Goal: Task Accomplishment & Management: Manage account settings

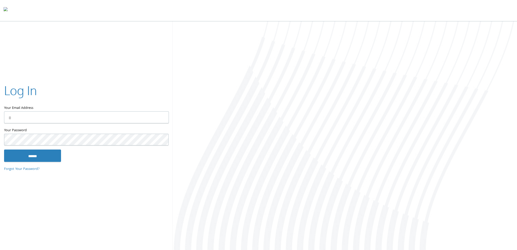
click at [108, 117] on input "Your Email Address" at bounding box center [86, 117] width 165 height 12
type input "**********"
click at [4, 149] on input "******" at bounding box center [32, 155] width 57 height 12
